Goal: Task Accomplishment & Management: Complete application form

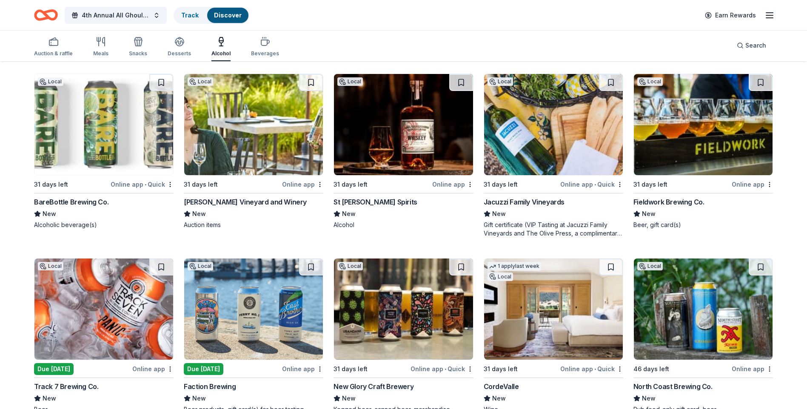
scroll to position [1191, 0]
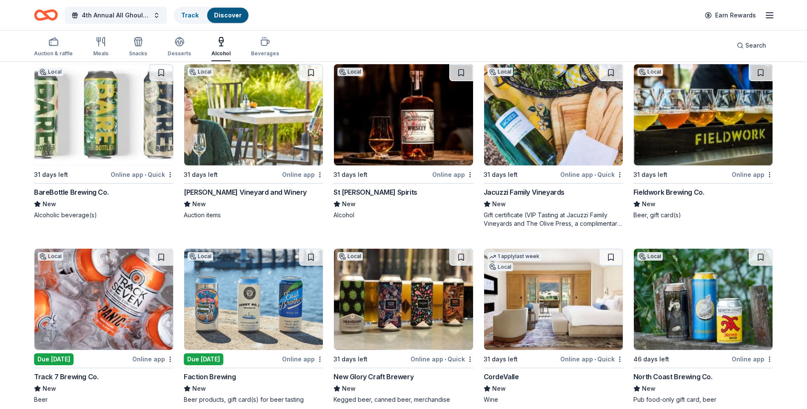
click at [554, 122] on img at bounding box center [553, 114] width 139 height 101
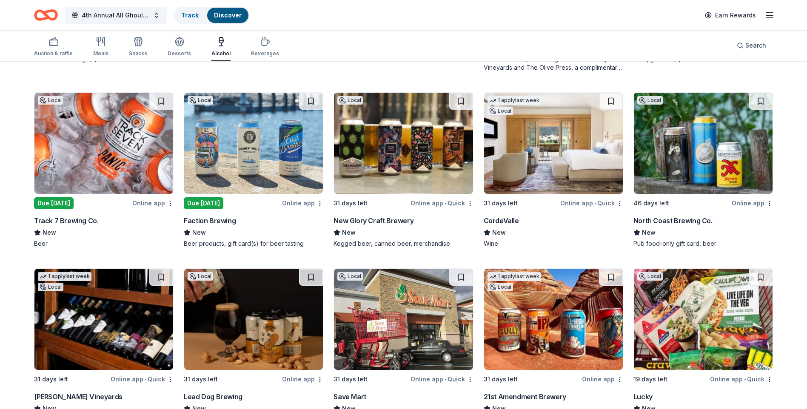
scroll to position [1362, 0]
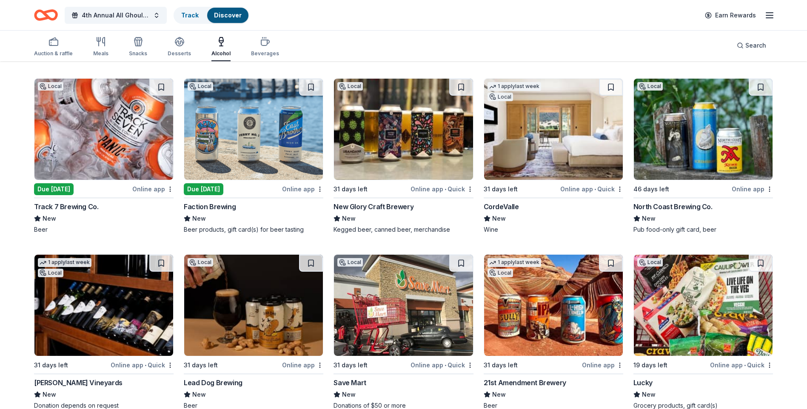
click at [114, 133] on img at bounding box center [103, 129] width 139 height 101
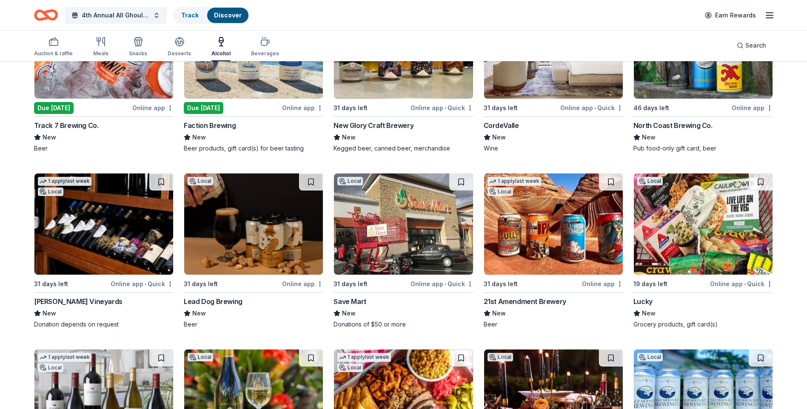
scroll to position [1447, 0]
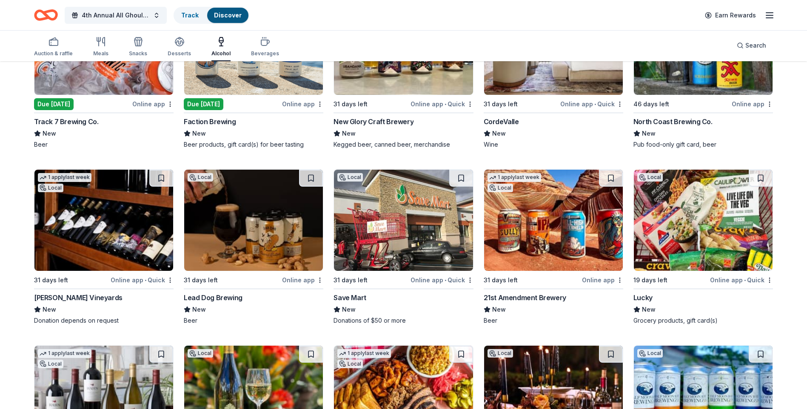
click at [269, 236] on img at bounding box center [253, 220] width 139 height 101
click at [108, 227] on img at bounding box center [103, 220] width 139 height 101
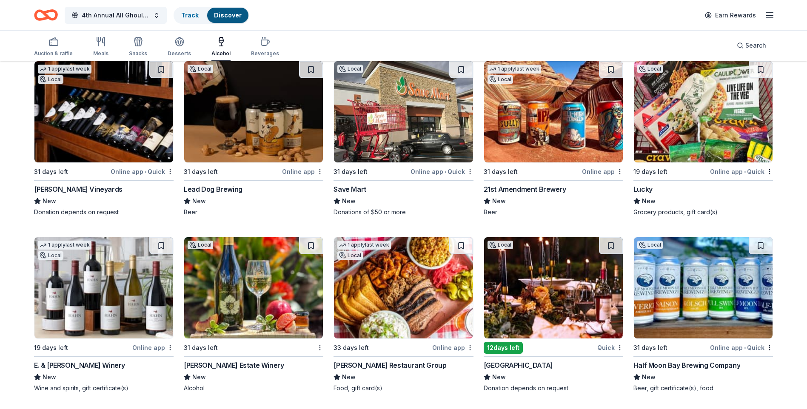
scroll to position [1555, 0]
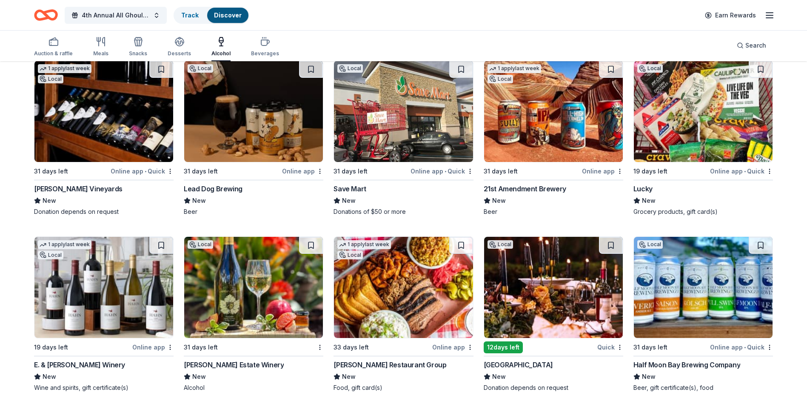
click at [718, 290] on img at bounding box center [703, 287] width 139 height 101
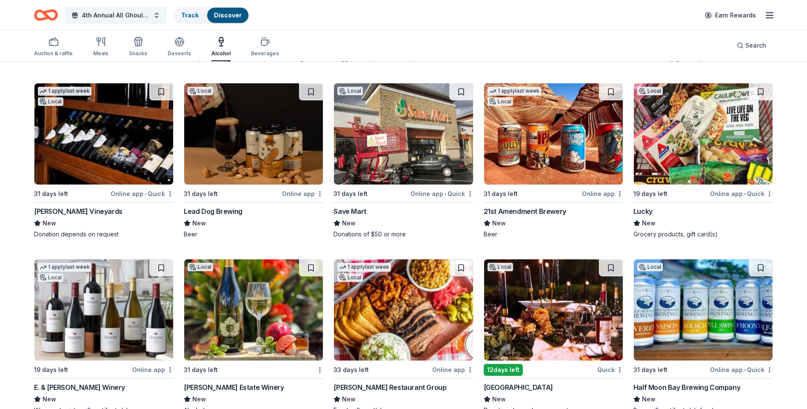
scroll to position [1513, 0]
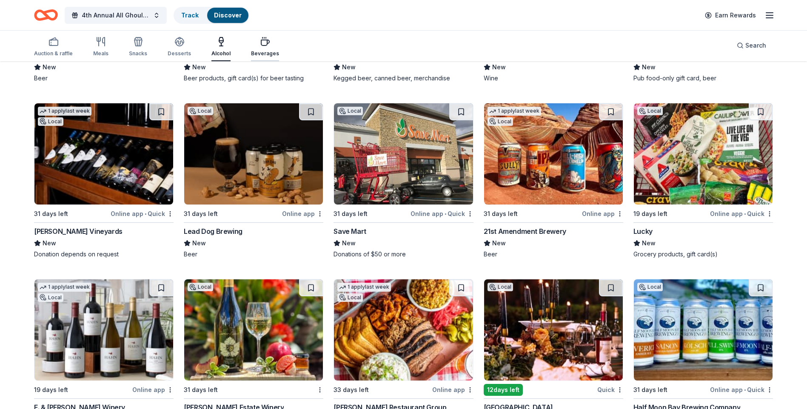
click at [267, 38] on div "button" at bounding box center [265, 42] width 28 height 10
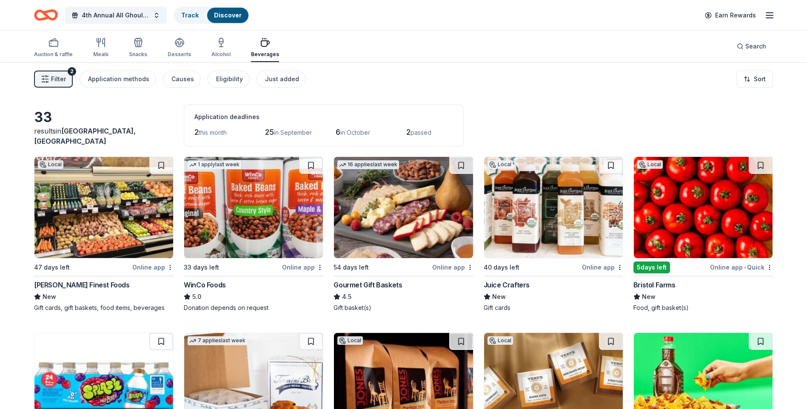
click at [557, 207] on img at bounding box center [553, 207] width 139 height 101
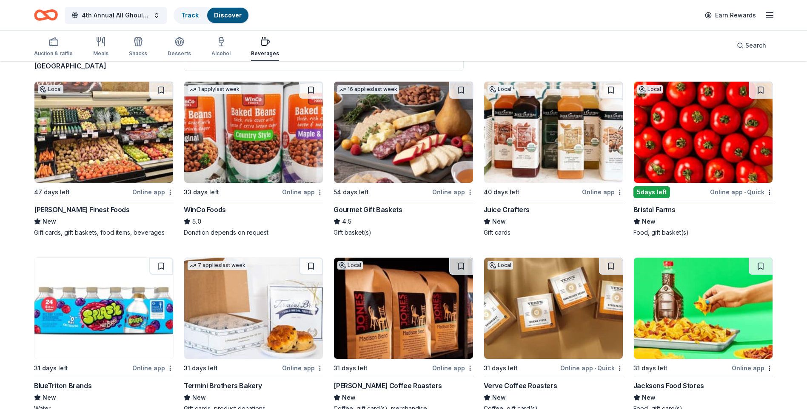
scroll to position [85, 0]
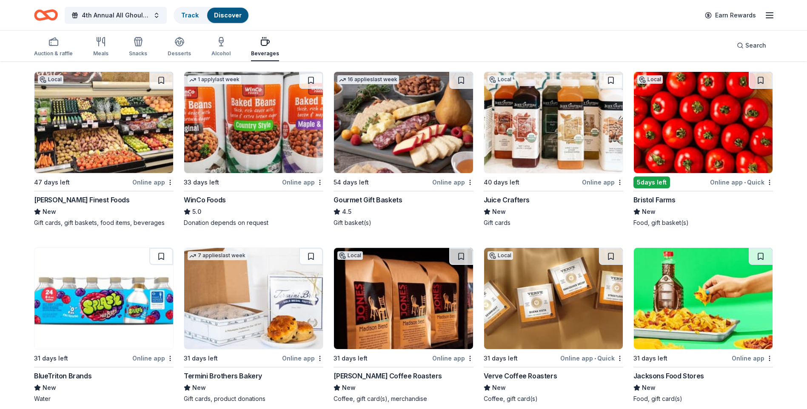
click at [712, 126] on img at bounding box center [703, 122] width 139 height 101
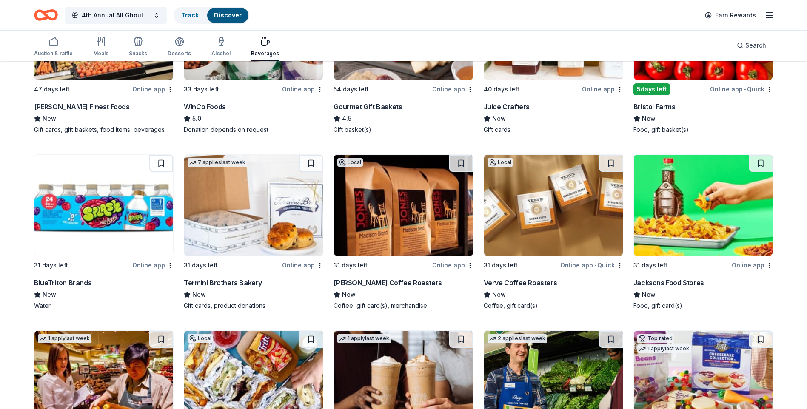
scroll to position [213, 0]
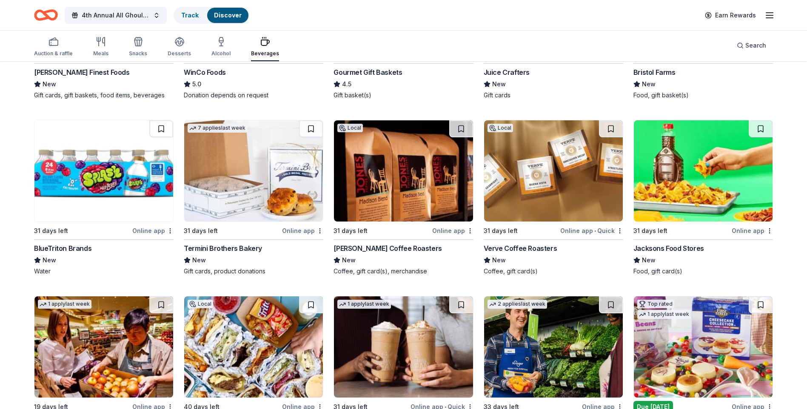
click at [392, 169] on img at bounding box center [403, 170] width 139 height 101
click at [537, 193] on img at bounding box center [553, 170] width 139 height 101
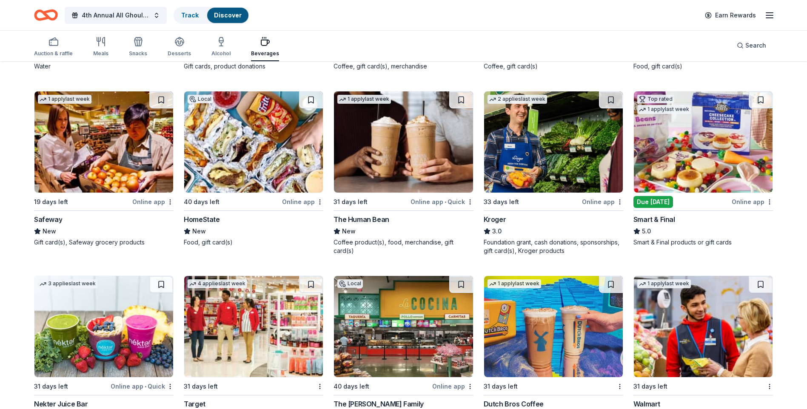
scroll to position [425, 0]
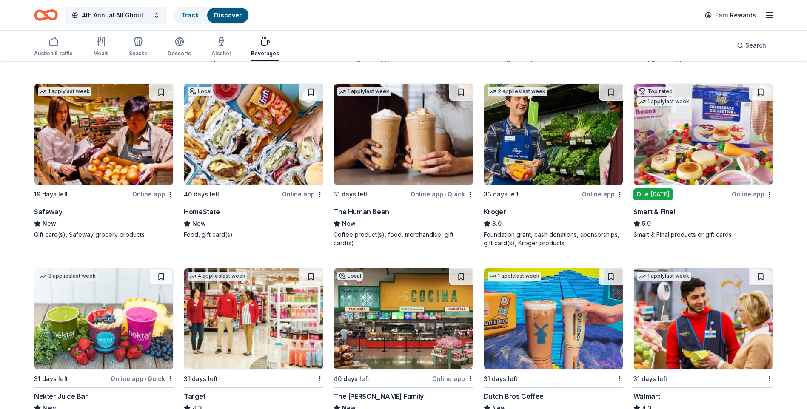
click at [713, 127] on img at bounding box center [703, 134] width 139 height 101
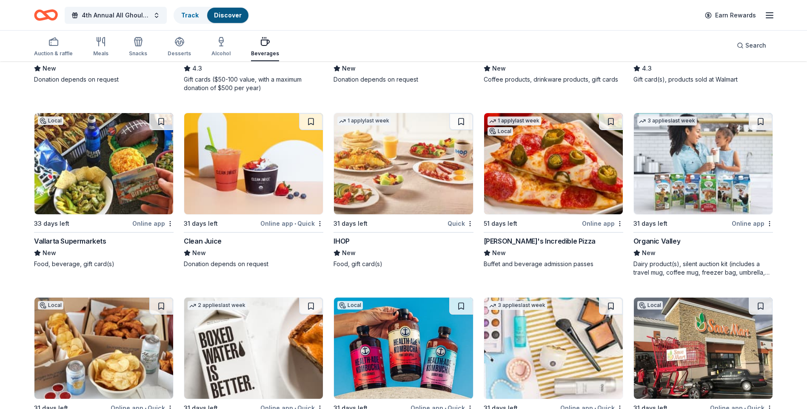
scroll to position [856, 0]
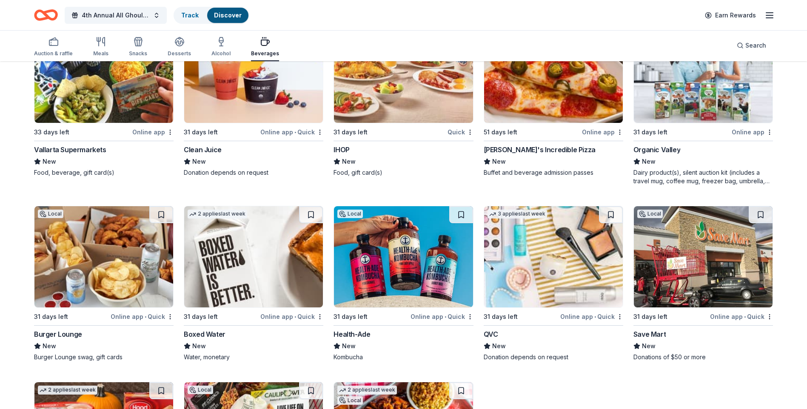
click at [403, 261] on img at bounding box center [403, 256] width 139 height 101
click at [273, 247] on img at bounding box center [253, 256] width 139 height 101
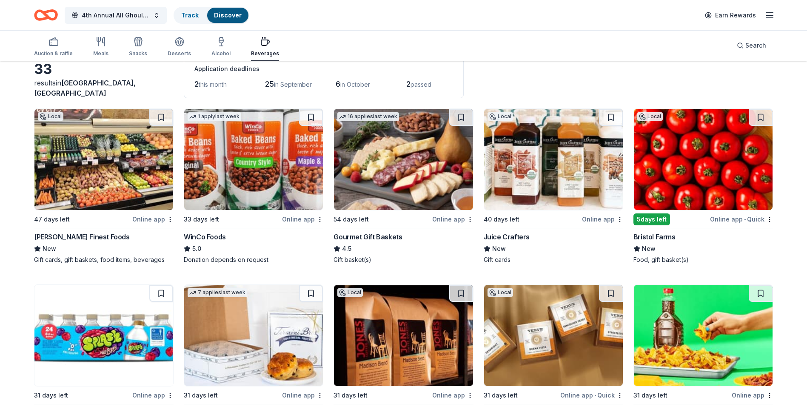
scroll to position [0, 0]
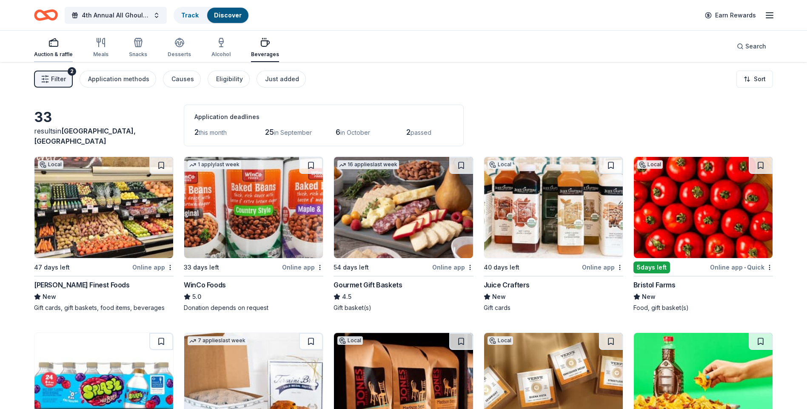
click at [50, 46] on rect "button" at bounding box center [53, 44] width 9 height 6
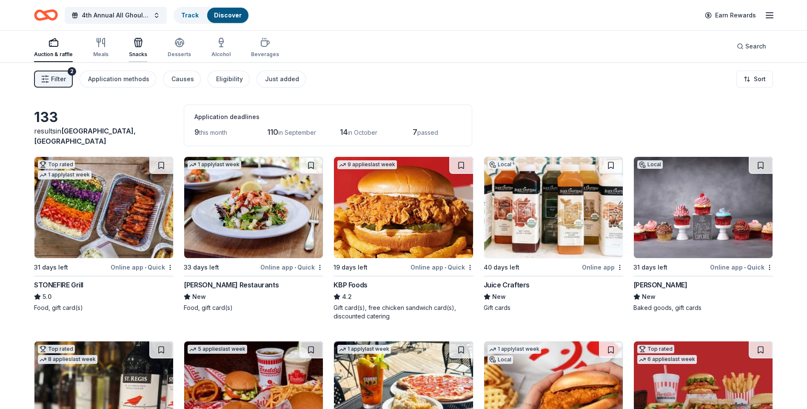
click at [135, 51] on div "Snacks" at bounding box center [138, 47] width 18 height 20
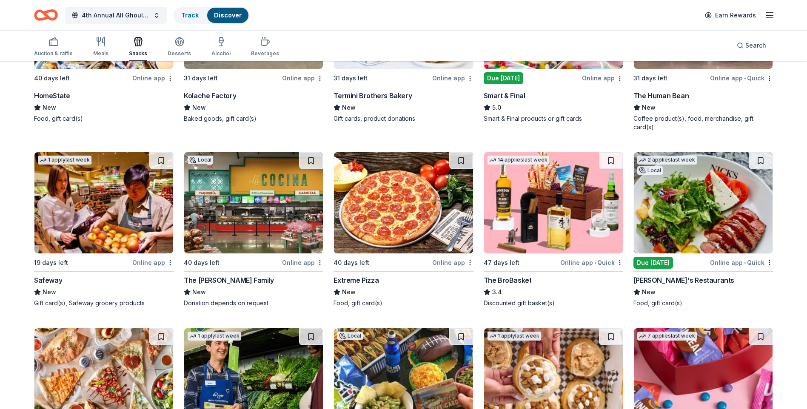
scroll to position [720, 0]
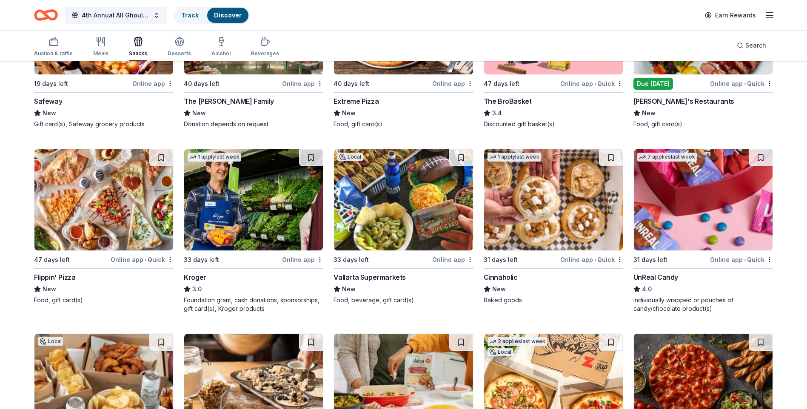
click at [705, 207] on img at bounding box center [703, 199] width 139 height 101
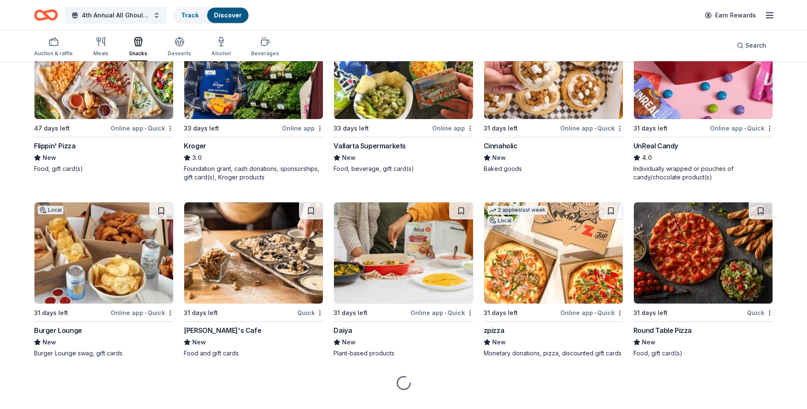
scroll to position [868, 0]
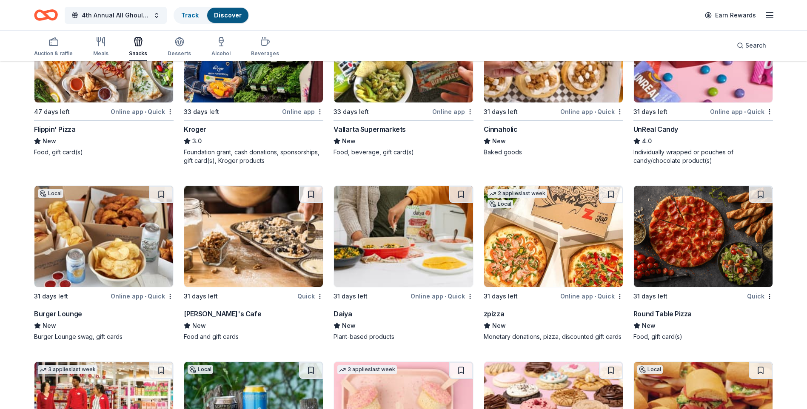
click at [398, 75] on img at bounding box center [403, 51] width 139 height 101
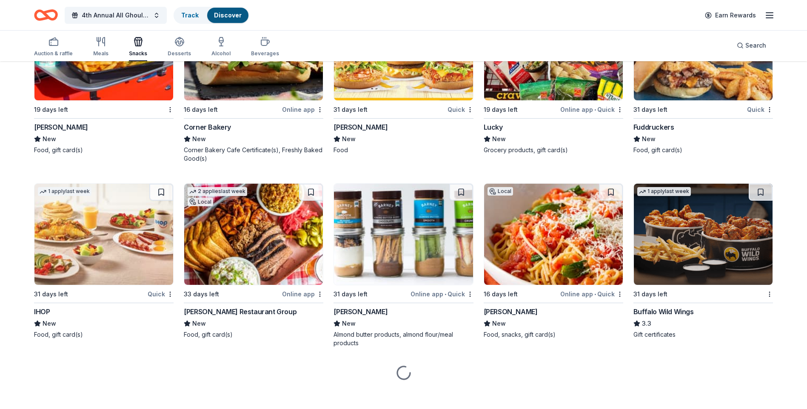
scroll to position [1598, 0]
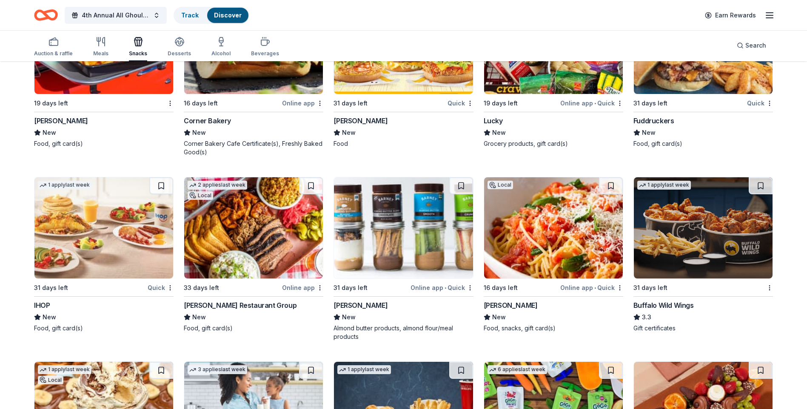
click at [398, 223] on img at bounding box center [403, 227] width 139 height 101
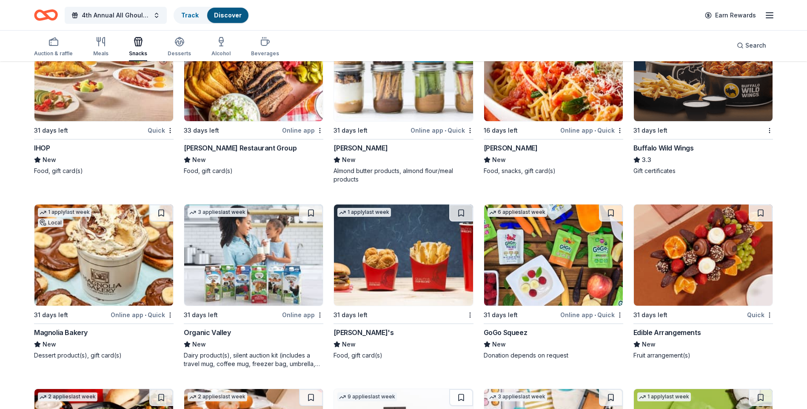
scroll to position [1768, 0]
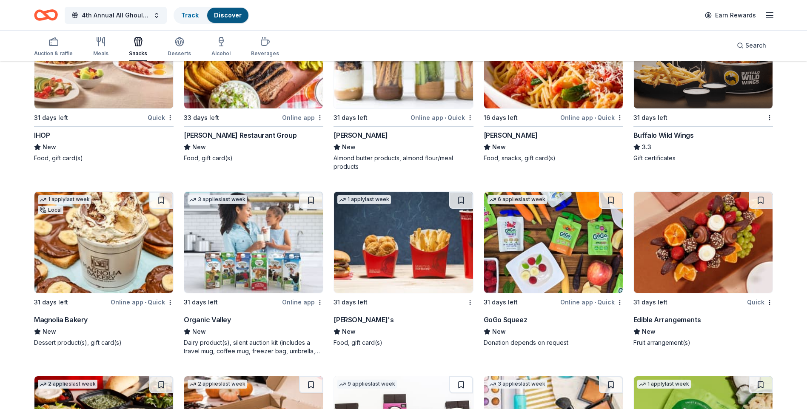
click at [715, 238] on img at bounding box center [703, 242] width 139 height 101
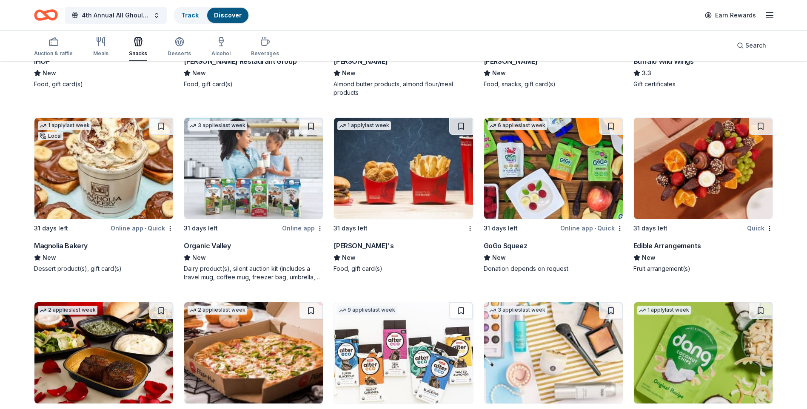
scroll to position [1853, 0]
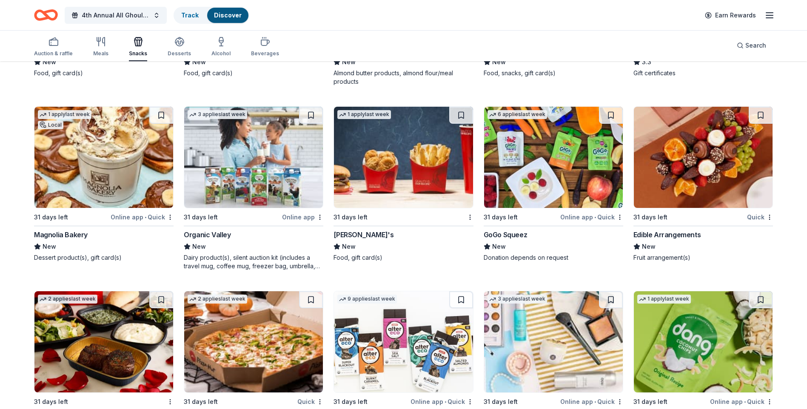
click at [255, 153] on img at bounding box center [253, 157] width 139 height 101
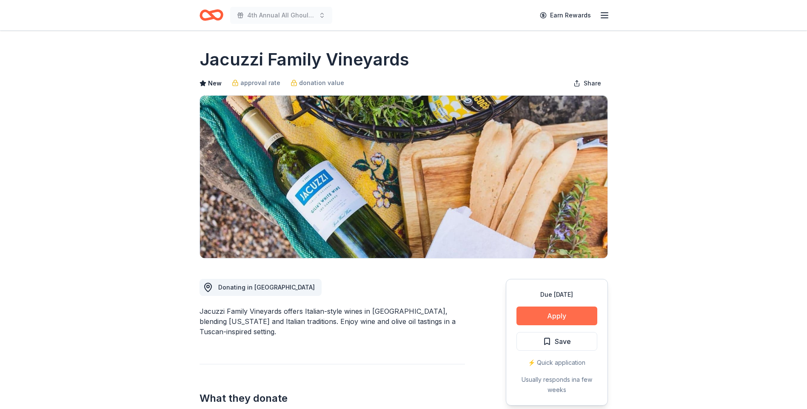
click at [578, 313] on button "Apply" at bounding box center [556, 316] width 81 height 19
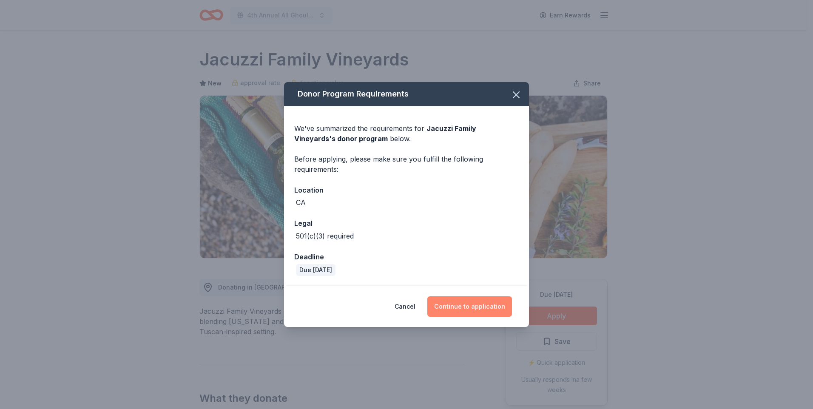
click at [486, 302] on button "Continue to application" at bounding box center [469, 306] width 85 height 20
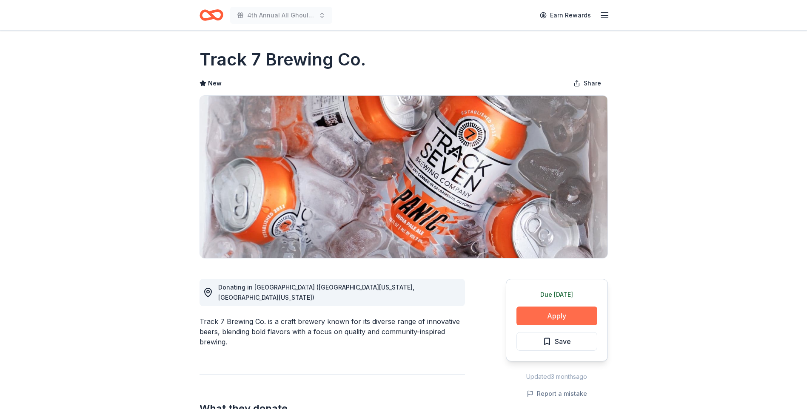
click at [561, 311] on button "Apply" at bounding box center [556, 316] width 81 height 19
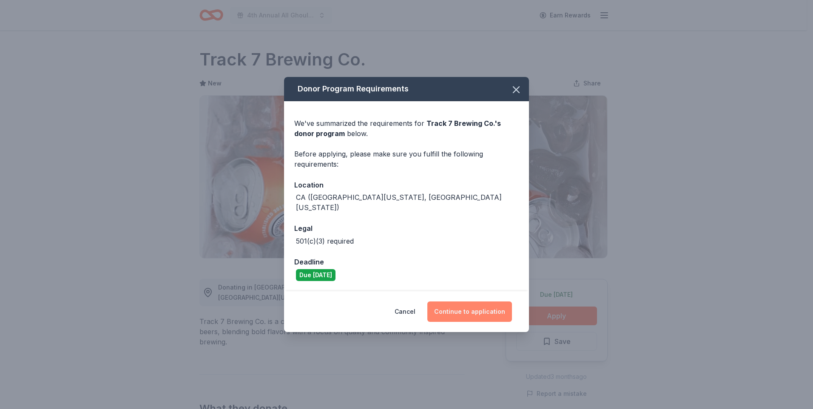
click at [466, 308] on button "Continue to application" at bounding box center [469, 311] width 85 height 20
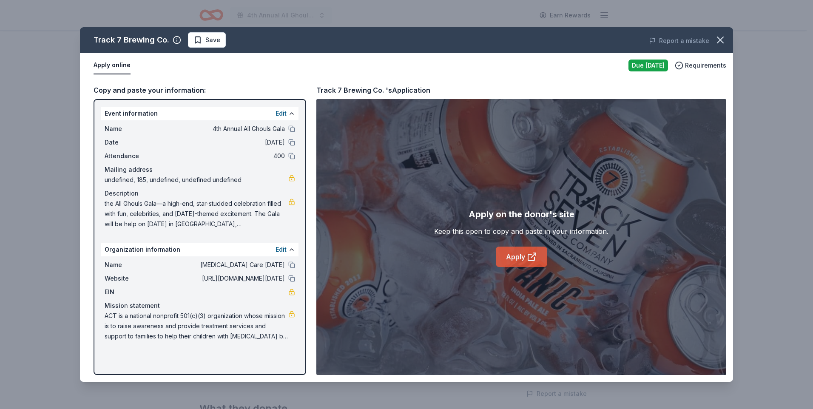
click at [518, 253] on link "Apply" at bounding box center [521, 257] width 51 height 20
click at [716, 36] on icon "button" at bounding box center [720, 40] width 12 height 12
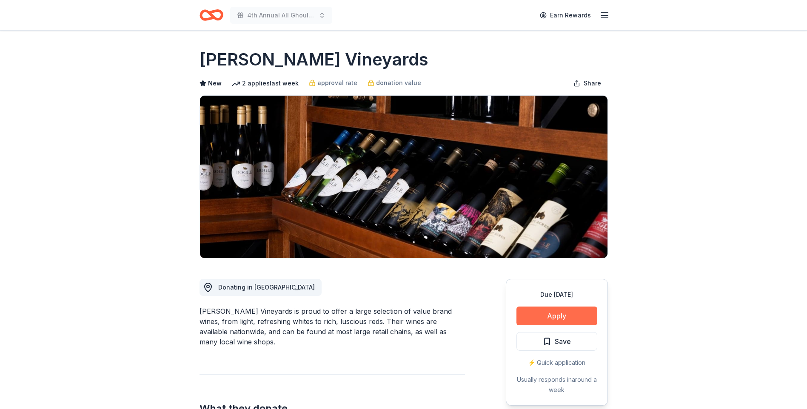
click at [546, 316] on button "Apply" at bounding box center [556, 316] width 81 height 19
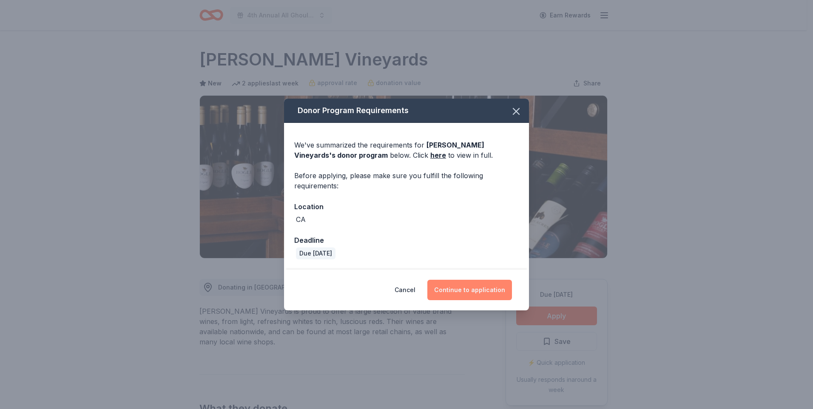
click at [487, 287] on button "Continue to application" at bounding box center [469, 290] width 85 height 20
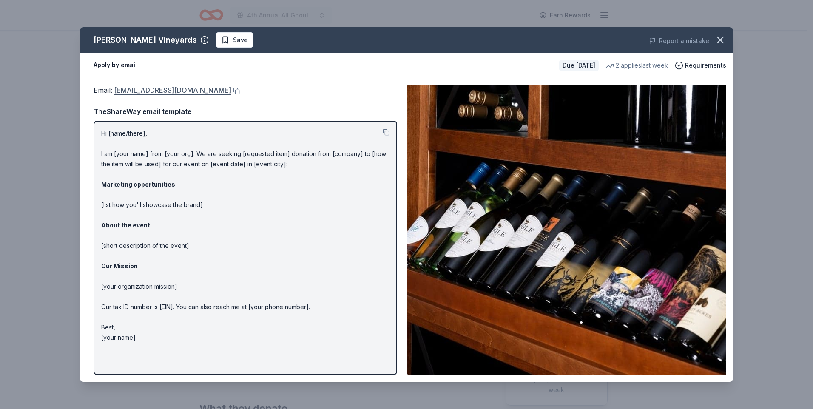
drag, startPoint x: 211, startPoint y: 92, endPoint x: 122, endPoint y: 93, distance: 89.3
click at [122, 93] on div "Email : donations@boglewinery.com" at bounding box center [246, 90] width 304 height 11
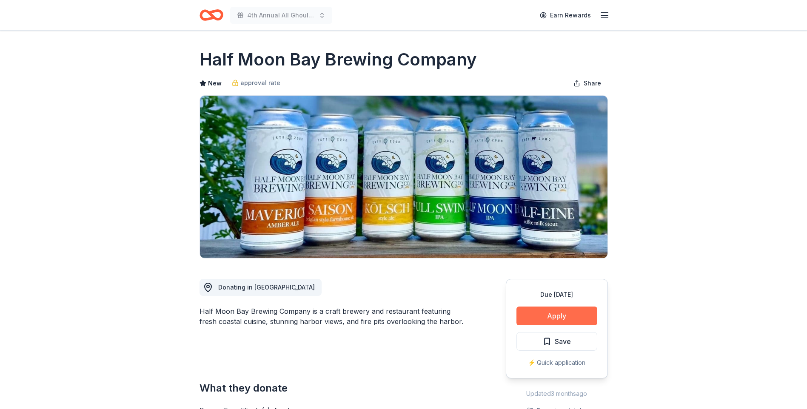
click at [549, 317] on button "Apply" at bounding box center [556, 316] width 81 height 19
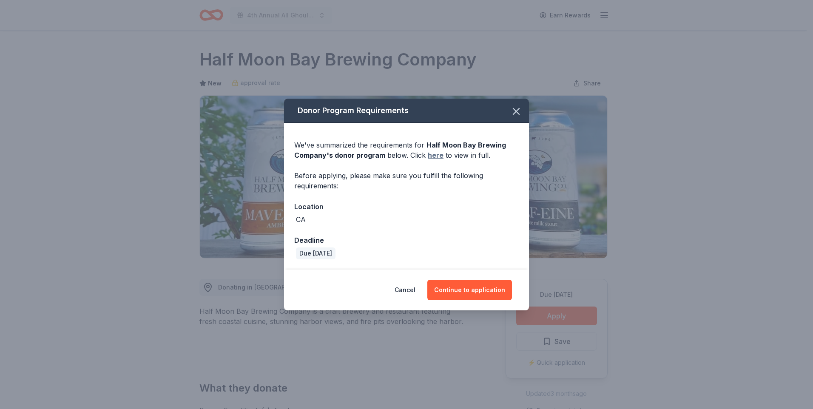
click at [435, 155] on link "here" at bounding box center [436, 155] width 16 height 10
click at [489, 289] on button "Continue to application" at bounding box center [469, 290] width 85 height 20
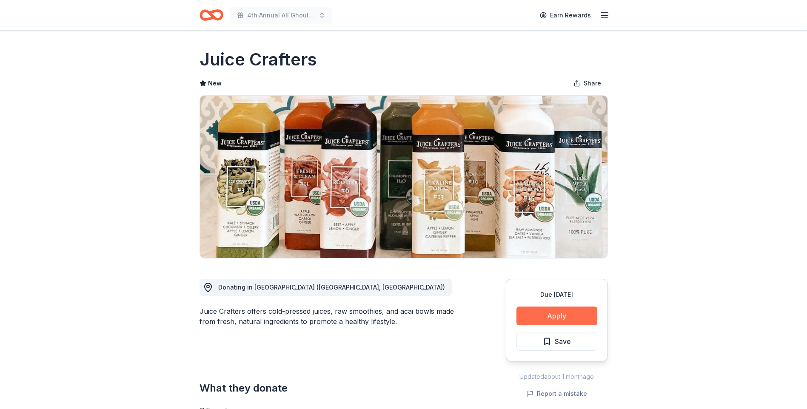
click at [560, 315] on button "Apply" at bounding box center [556, 316] width 81 height 19
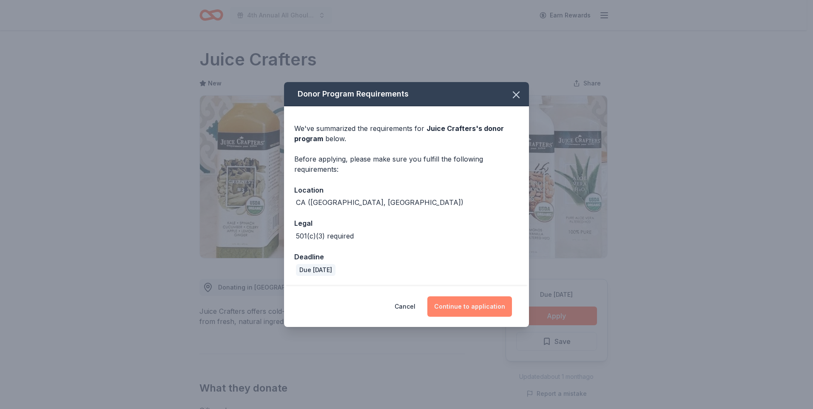
click at [461, 306] on button "Continue to application" at bounding box center [469, 306] width 85 height 20
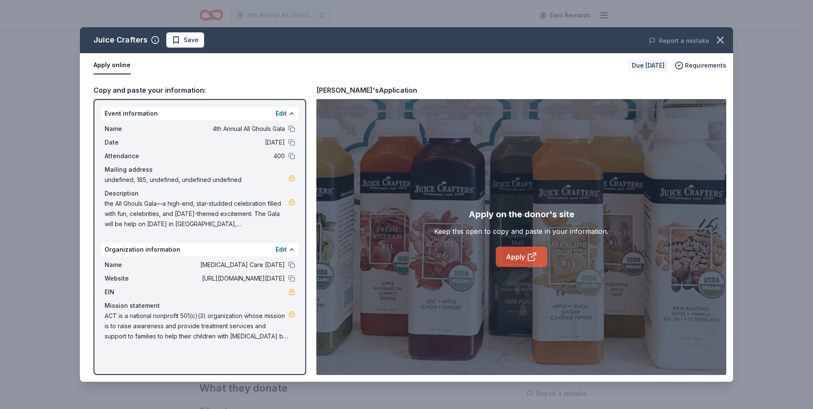
click at [515, 255] on link "Apply" at bounding box center [521, 257] width 51 height 20
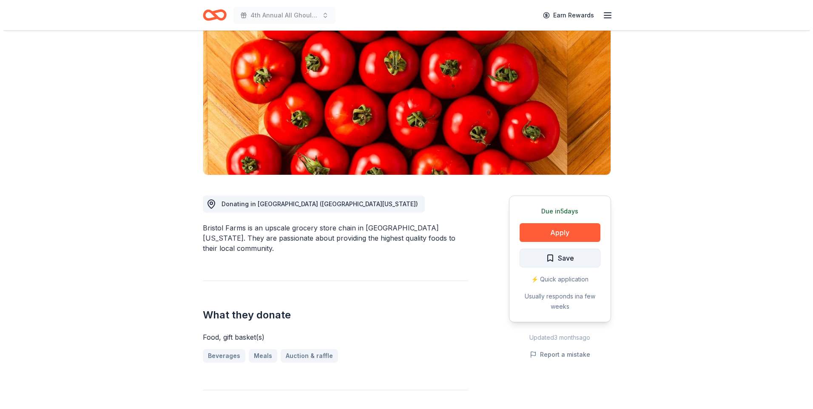
scroll to position [85, 0]
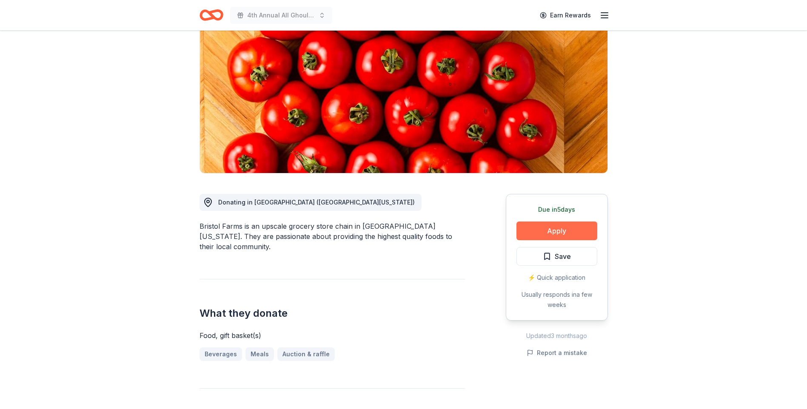
click at [572, 226] on button "Apply" at bounding box center [556, 231] width 81 height 19
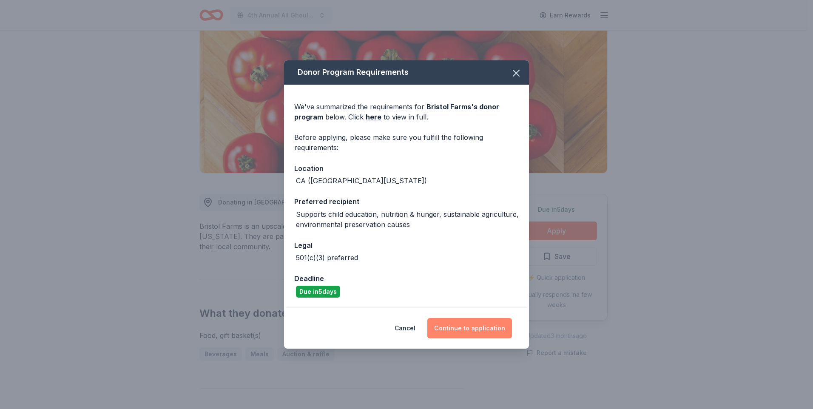
click at [479, 324] on button "Continue to application" at bounding box center [469, 328] width 85 height 20
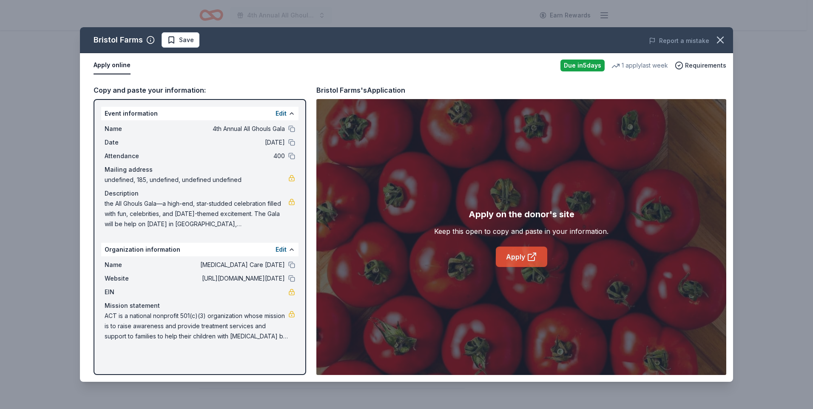
click at [515, 251] on link "Apply" at bounding box center [521, 257] width 51 height 20
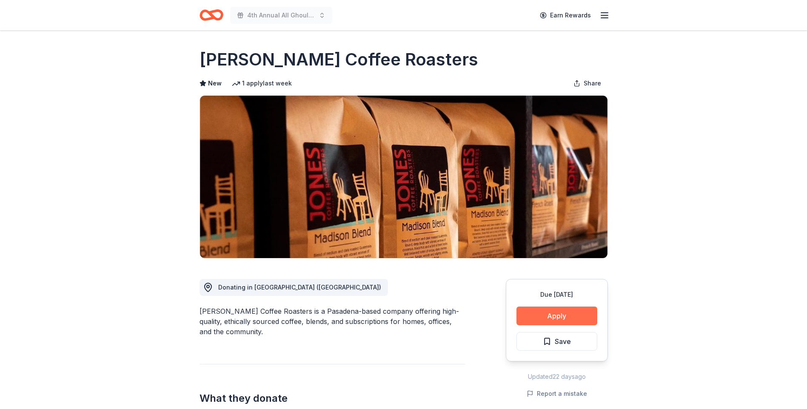
click at [567, 314] on button "Apply" at bounding box center [556, 316] width 81 height 19
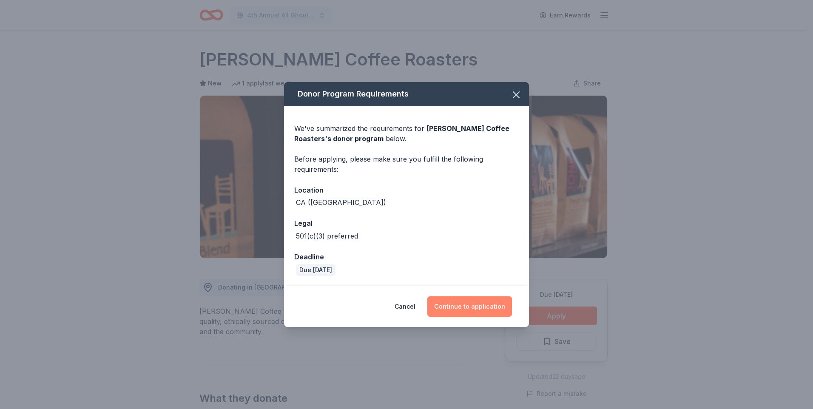
click at [477, 306] on button "Continue to application" at bounding box center [469, 306] width 85 height 20
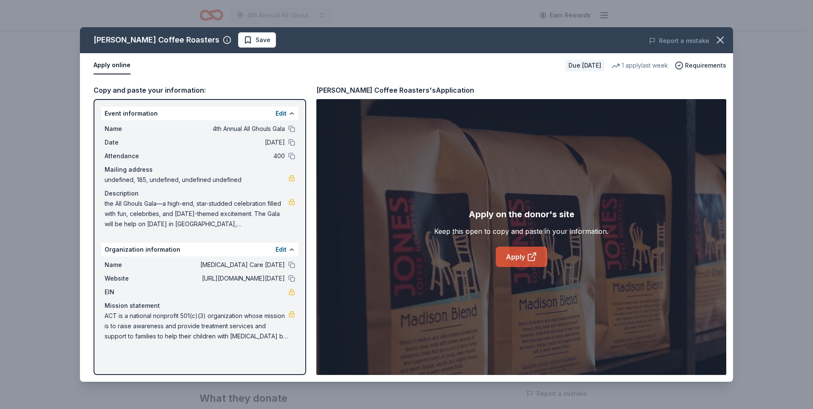
click at [506, 250] on link "Apply" at bounding box center [521, 257] width 51 height 20
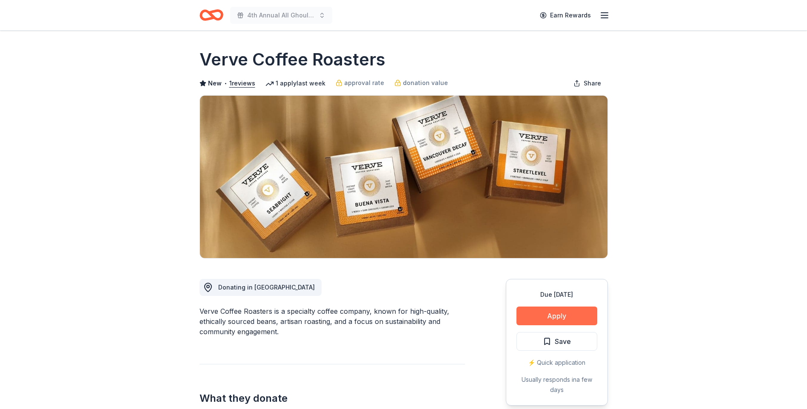
click at [559, 316] on button "Apply" at bounding box center [556, 316] width 81 height 19
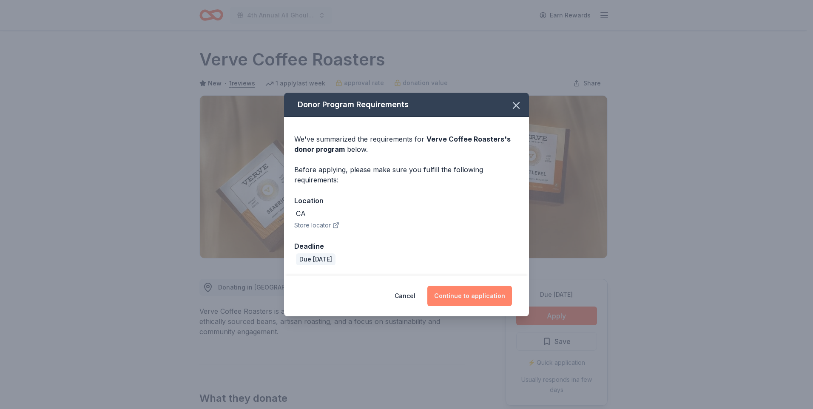
click at [480, 293] on button "Continue to application" at bounding box center [469, 296] width 85 height 20
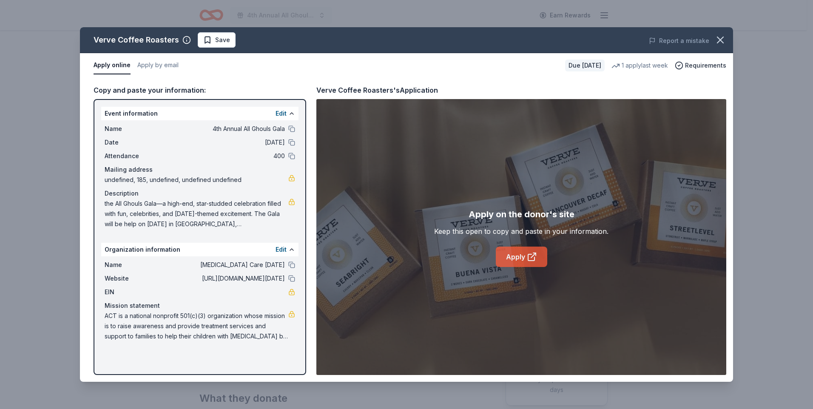
click at [530, 262] on link "Apply" at bounding box center [521, 257] width 51 height 20
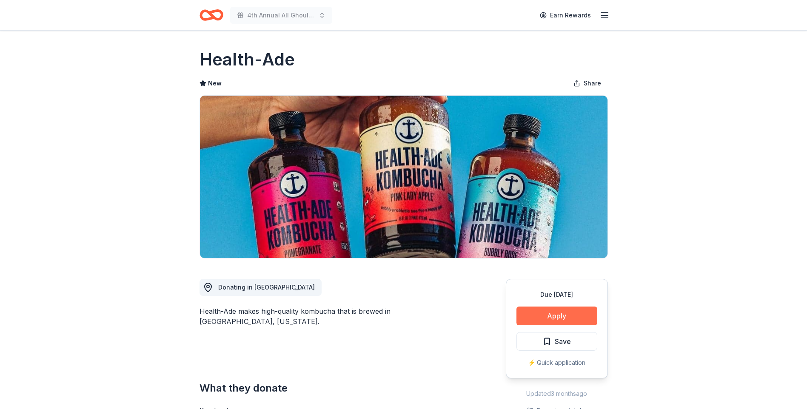
click at [563, 319] on button "Apply" at bounding box center [556, 316] width 81 height 19
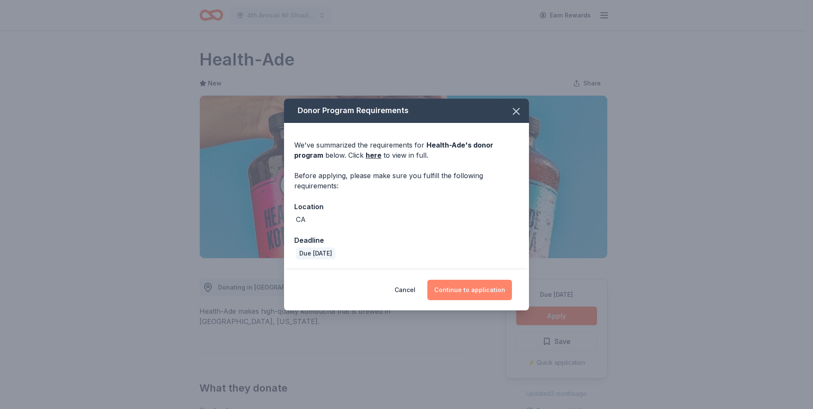
click at [487, 289] on button "Continue to application" at bounding box center [469, 290] width 85 height 20
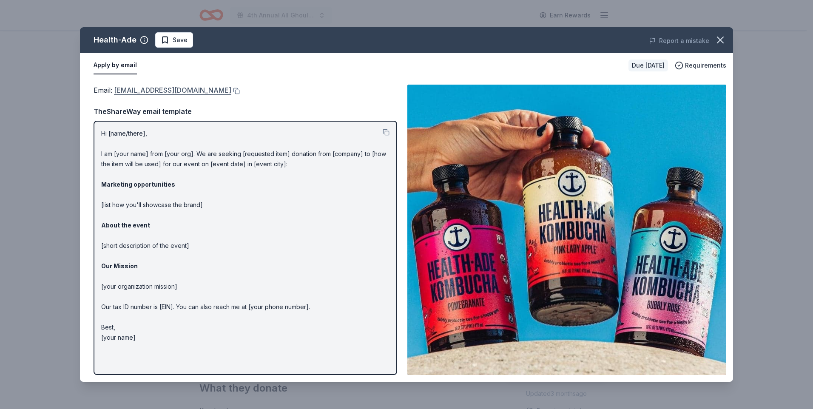
click at [204, 93] on div "Email : donations@health-ade.com" at bounding box center [246, 90] width 304 height 11
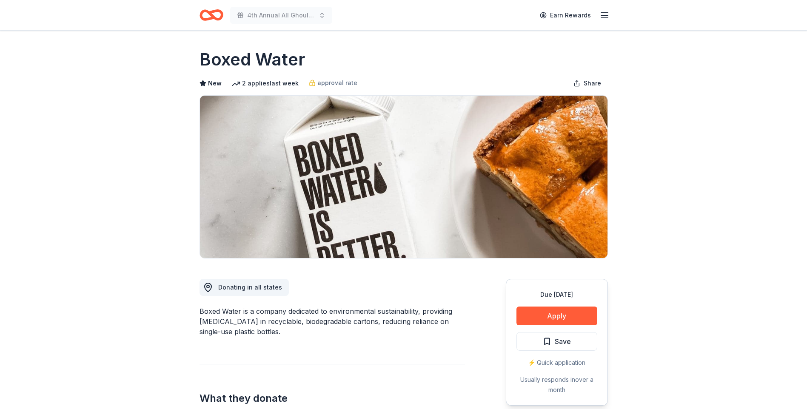
click at [566, 316] on button "Apply" at bounding box center [556, 316] width 81 height 19
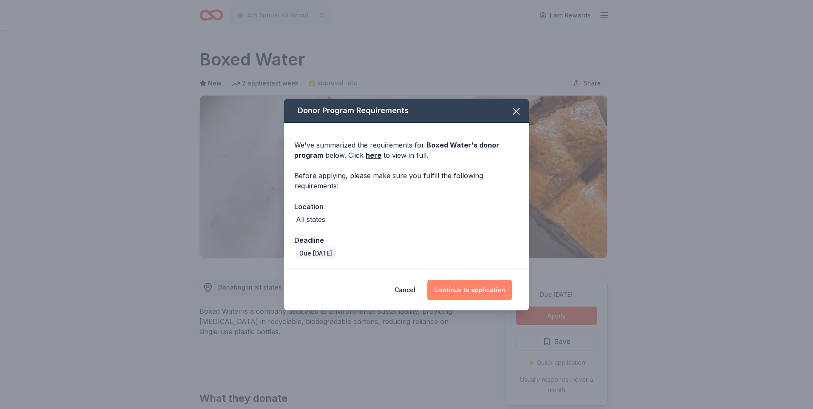
click at [480, 290] on button "Continue to application" at bounding box center [469, 290] width 85 height 20
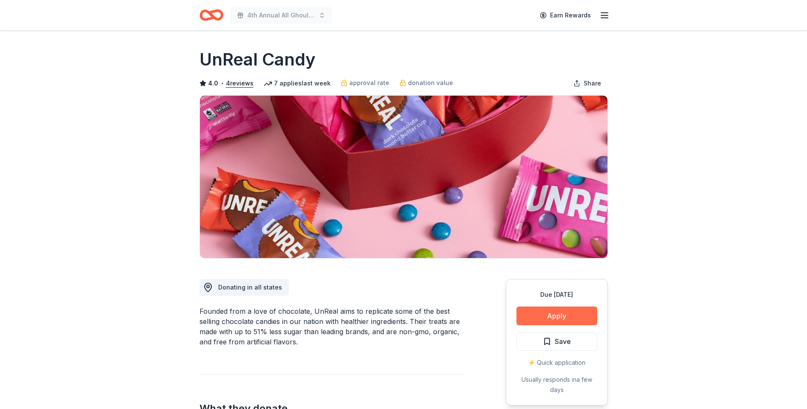
click at [586, 315] on button "Apply" at bounding box center [556, 316] width 81 height 19
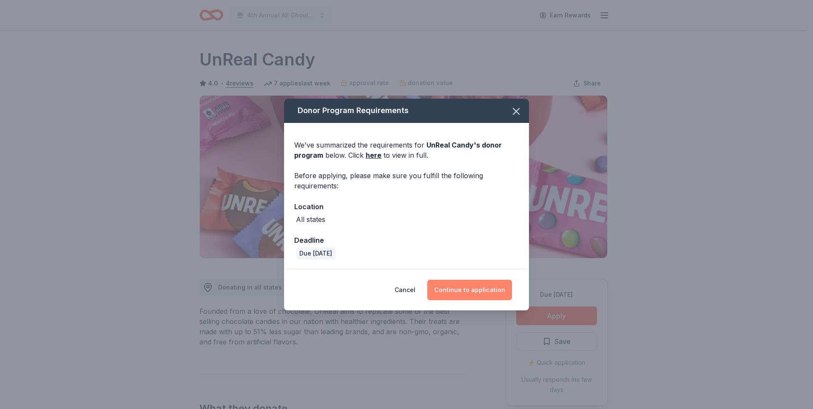
click at [486, 287] on button "Continue to application" at bounding box center [469, 290] width 85 height 20
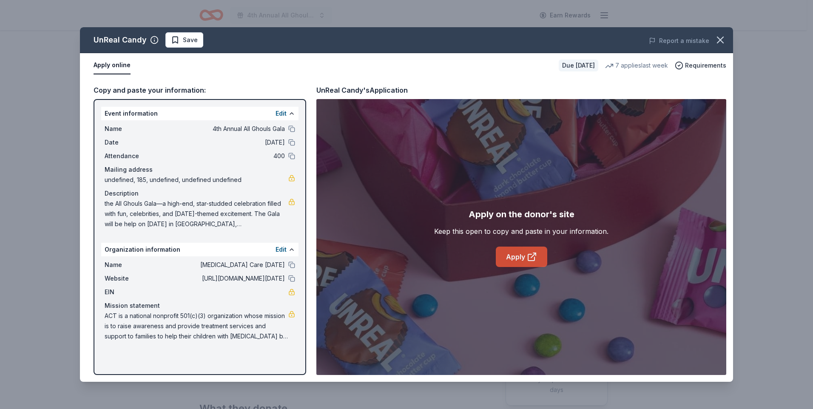
click at [518, 257] on link "Apply" at bounding box center [521, 257] width 51 height 20
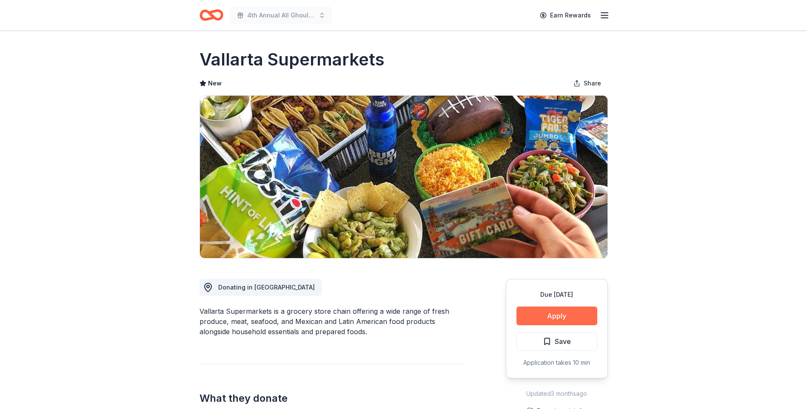
click at [566, 311] on button "Apply" at bounding box center [556, 316] width 81 height 19
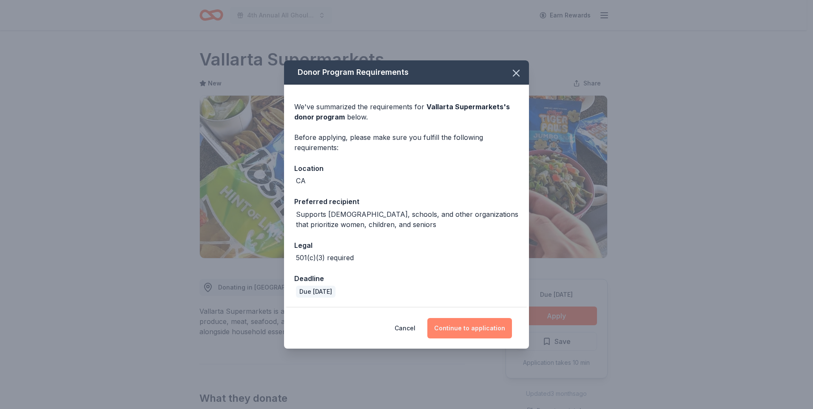
click at [472, 330] on button "Continue to application" at bounding box center [469, 328] width 85 height 20
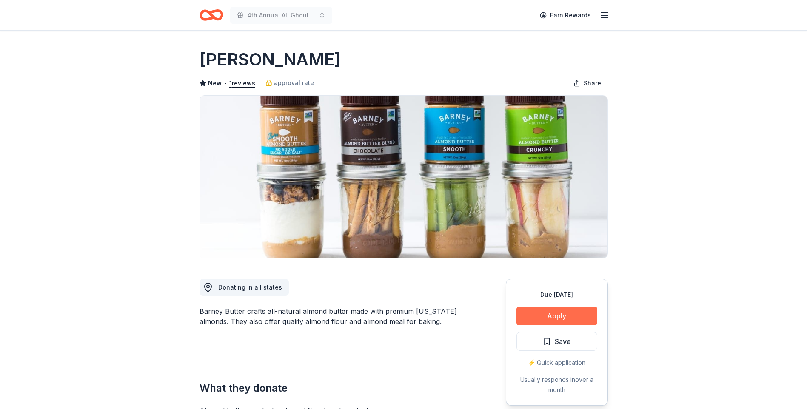
click at [560, 316] on button "Apply" at bounding box center [556, 316] width 81 height 19
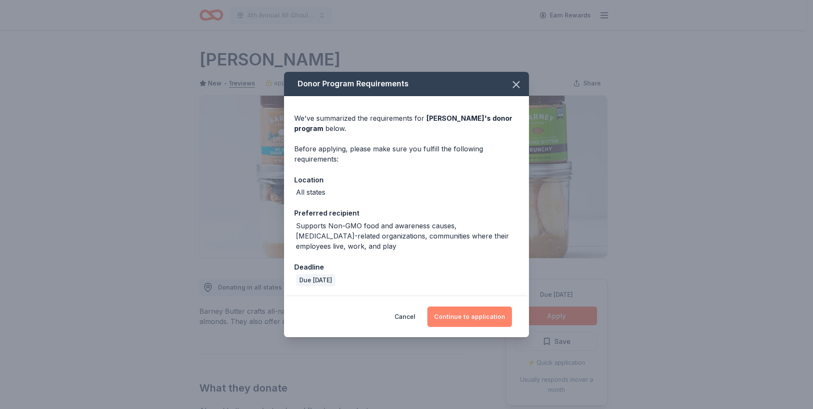
click at [480, 318] on button "Continue to application" at bounding box center [469, 317] width 85 height 20
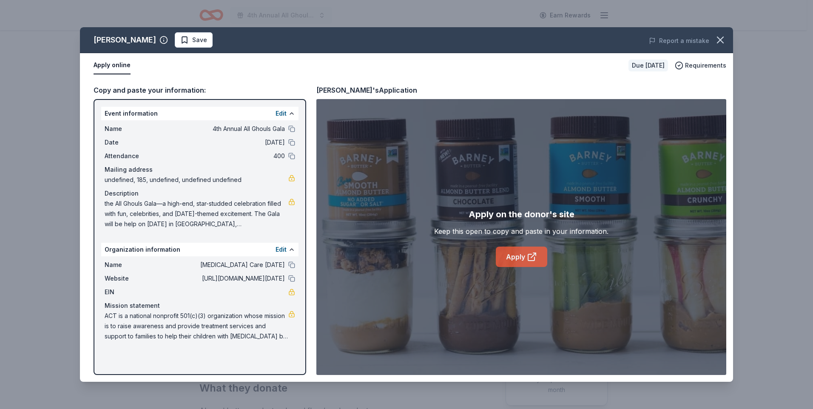
click at [513, 255] on link "Apply" at bounding box center [521, 257] width 51 height 20
click at [720, 38] on icon "button" at bounding box center [720, 40] width 12 height 12
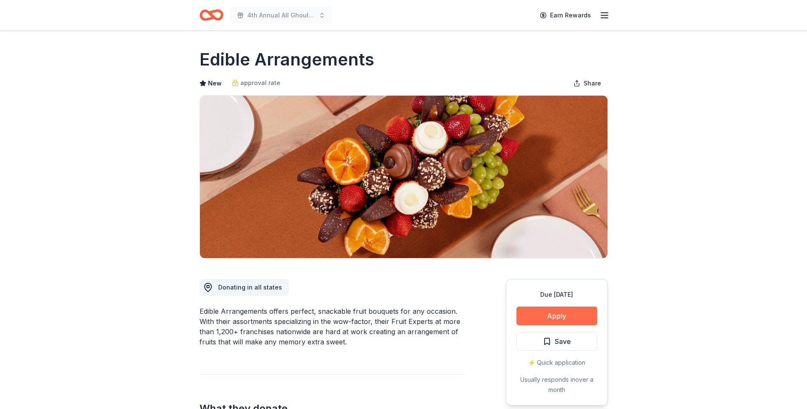
click at [557, 317] on button "Apply" at bounding box center [556, 316] width 81 height 19
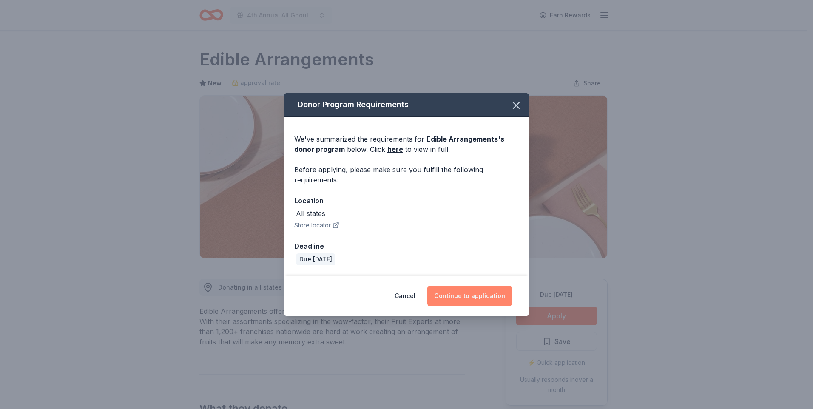
click at [462, 292] on button "Continue to application" at bounding box center [469, 296] width 85 height 20
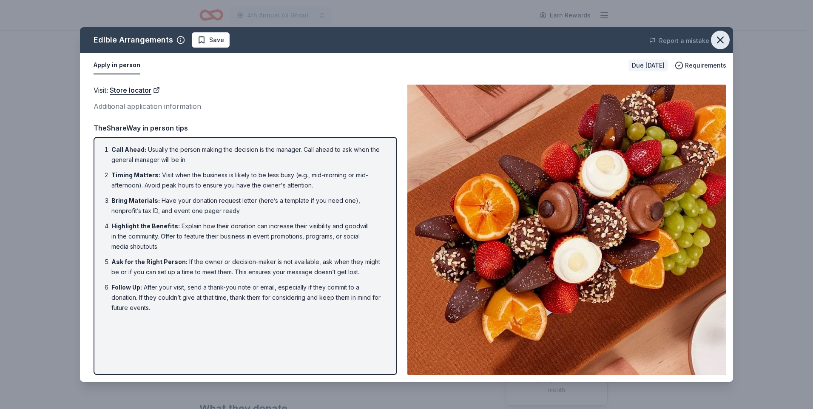
click at [721, 40] on icon "button" at bounding box center [720, 40] width 6 height 6
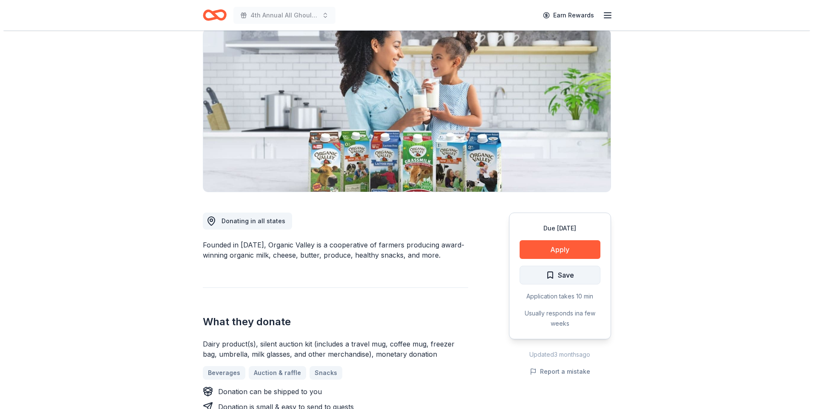
scroll to position [85, 0]
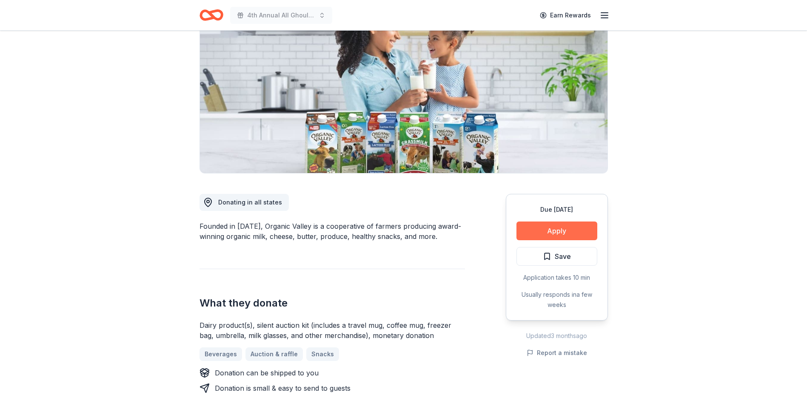
click at [571, 230] on button "Apply" at bounding box center [556, 231] width 81 height 19
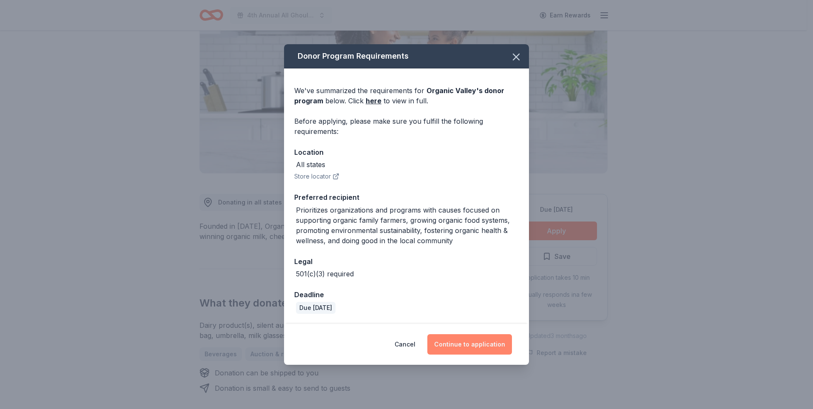
click at [478, 345] on button "Continue to application" at bounding box center [469, 344] width 85 height 20
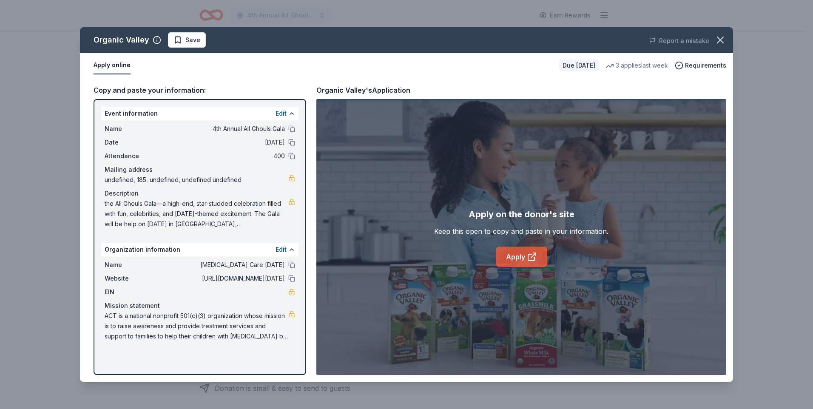
click at [515, 251] on link "Apply" at bounding box center [521, 257] width 51 height 20
